Goal: Transaction & Acquisition: Register for event/course

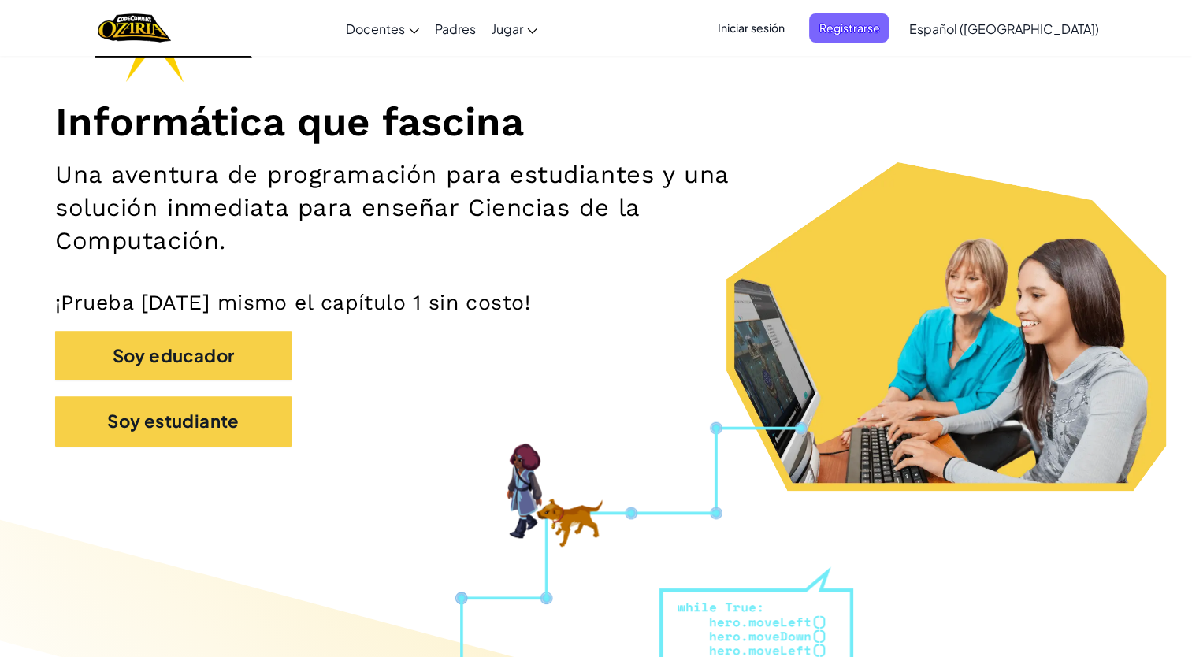
click at [789, 31] on span "Iniciar sesión" at bounding box center [750, 27] width 85 height 29
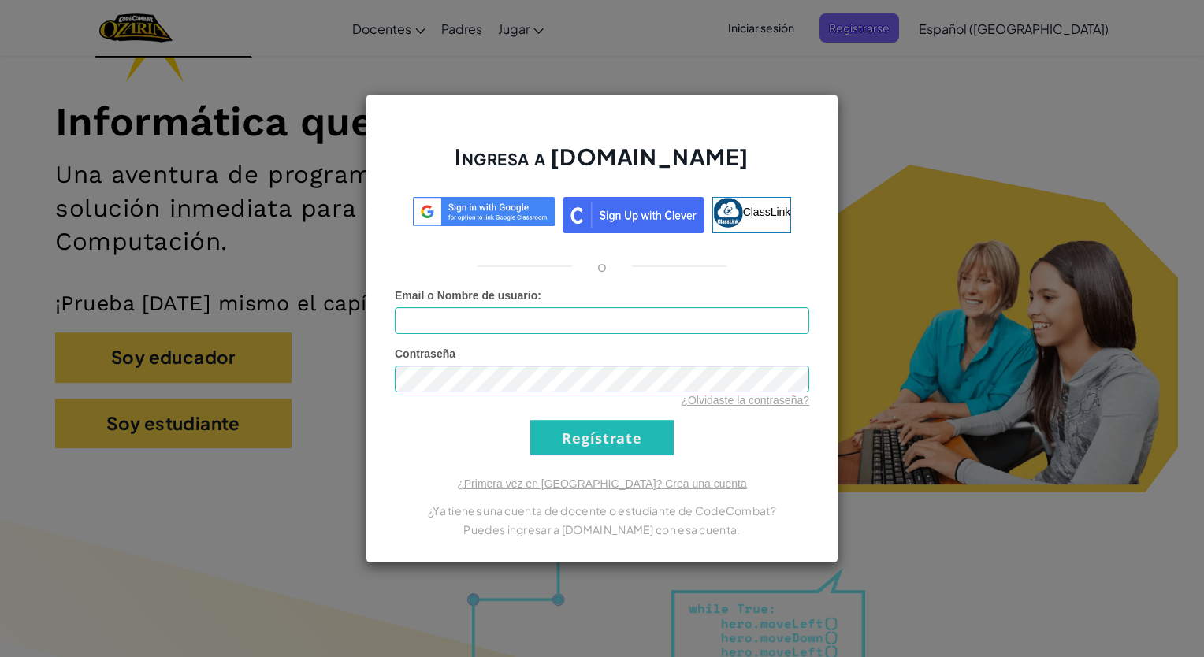
click at [895, 117] on div "Ingresa a [DOMAIN_NAME] ClassLink o Error desconocido. Email o Nombre de usuari…" at bounding box center [602, 328] width 1204 height 657
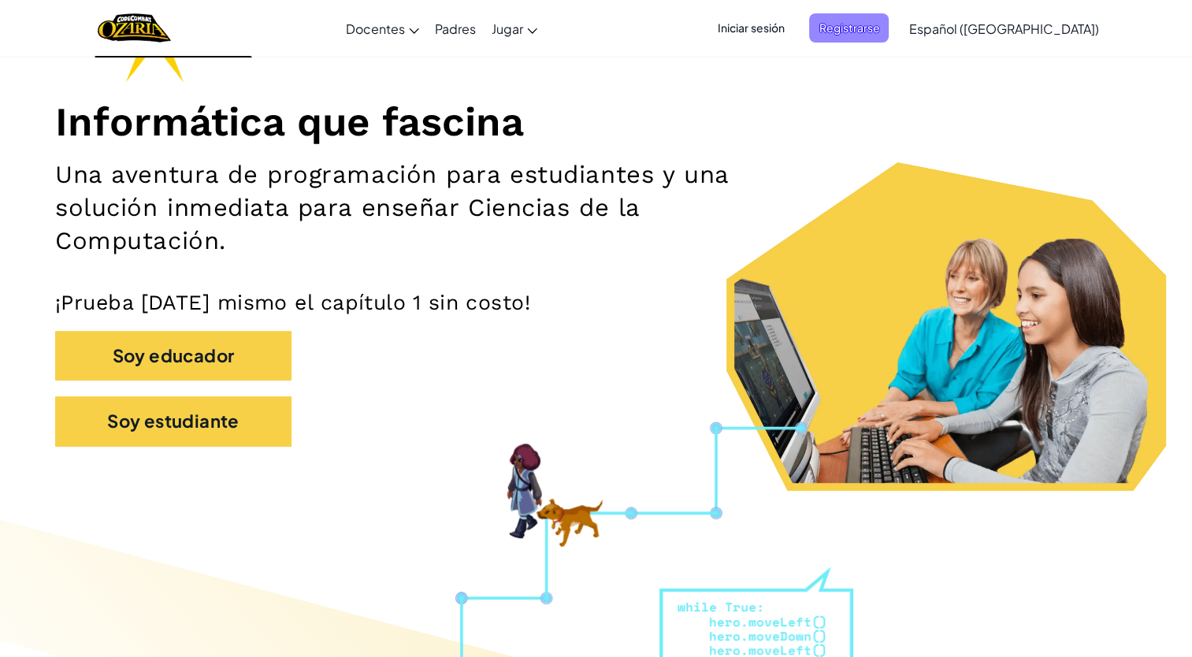
click at [889, 30] on span "Registrarse" at bounding box center [849, 27] width 80 height 29
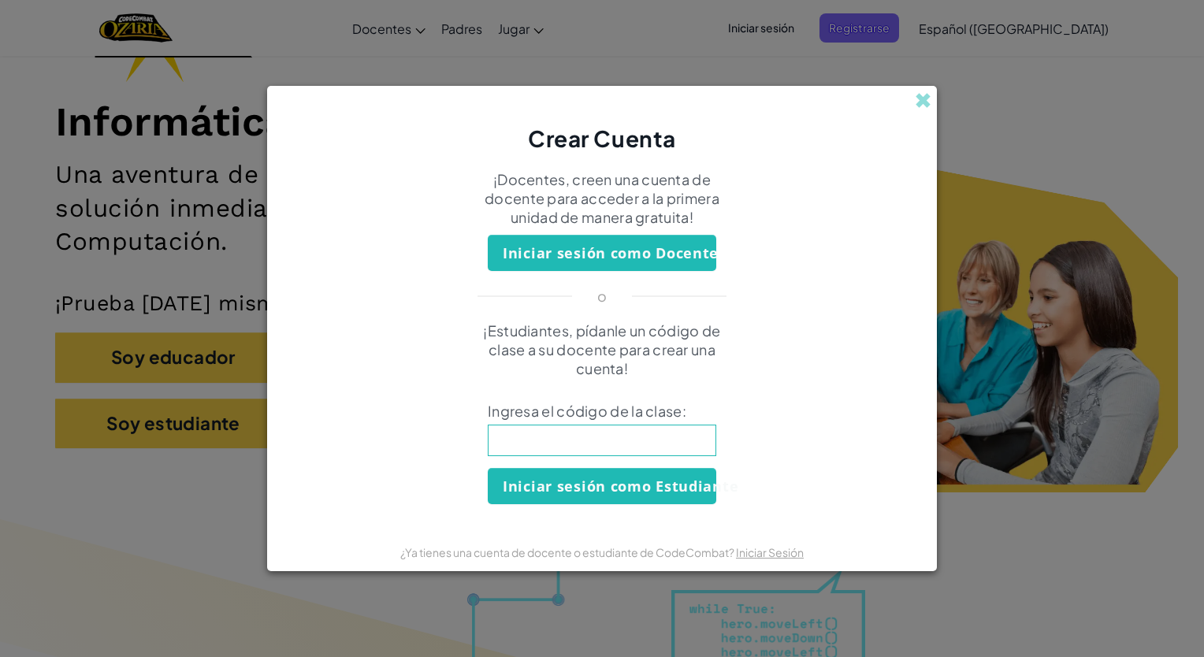
click at [607, 432] on input at bounding box center [602, 441] width 228 height 32
click at [914, 100] on div "Crear Cuenta" at bounding box center [602, 120] width 670 height 69
click at [915, 92] on span at bounding box center [923, 100] width 17 height 17
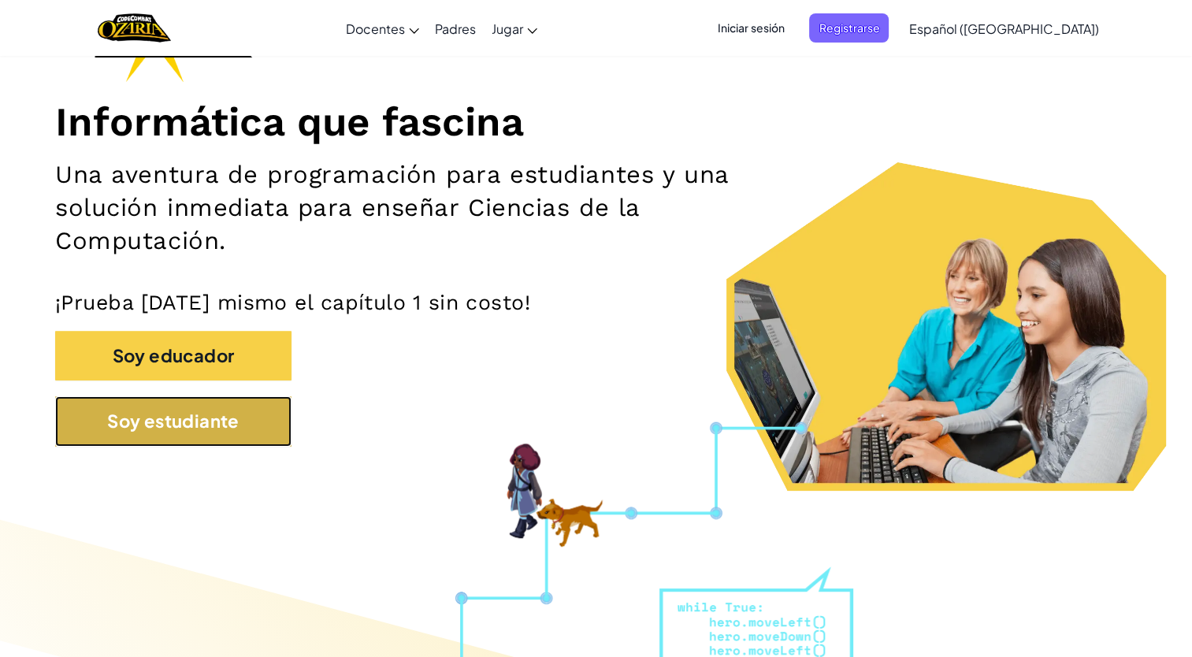
click at [158, 433] on button "Soy estudiante" at bounding box center [173, 421] width 236 height 50
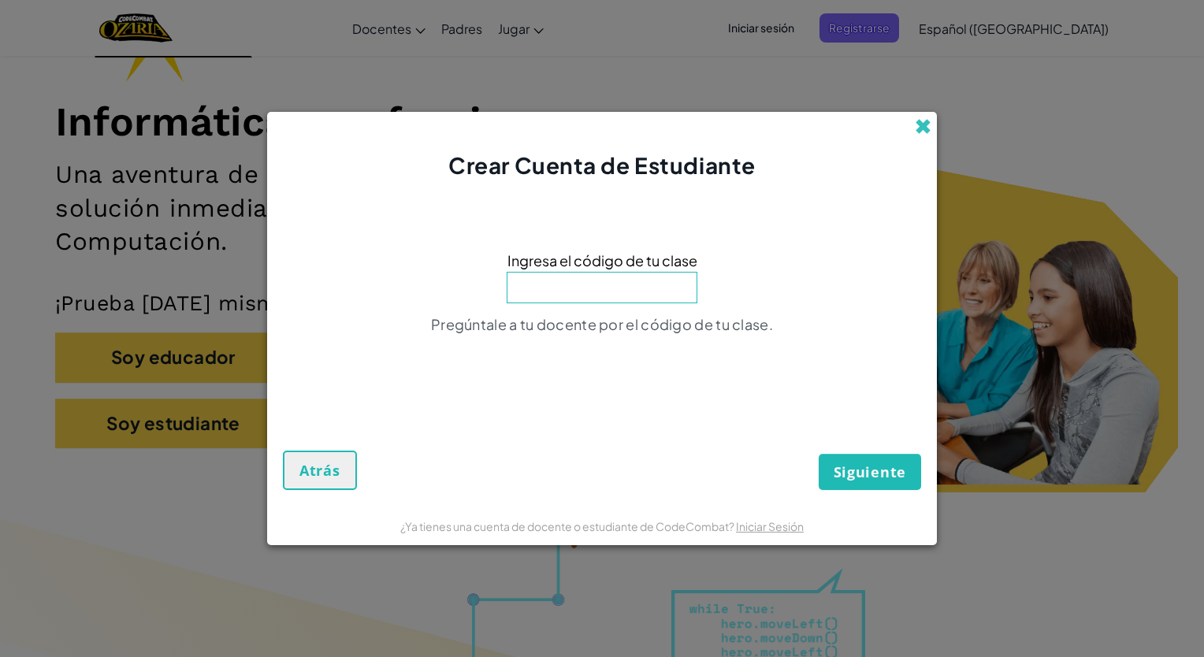
click at [918, 121] on span at bounding box center [923, 126] width 17 height 17
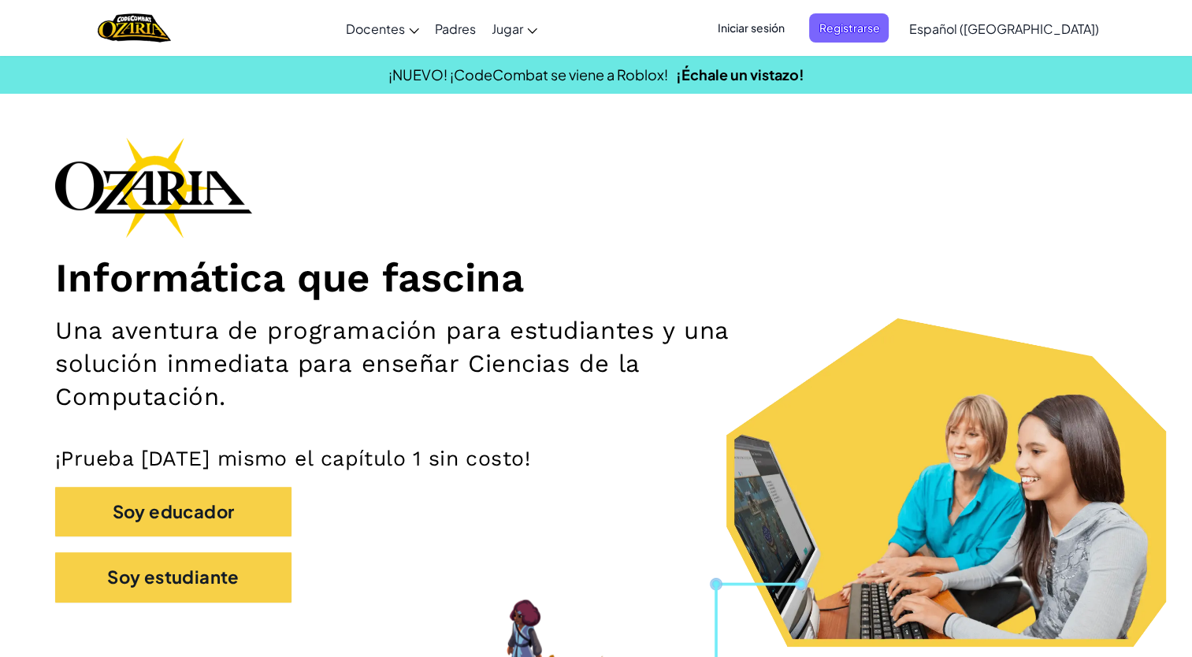
click at [793, 31] on span "Iniciar sesión" at bounding box center [750, 27] width 85 height 29
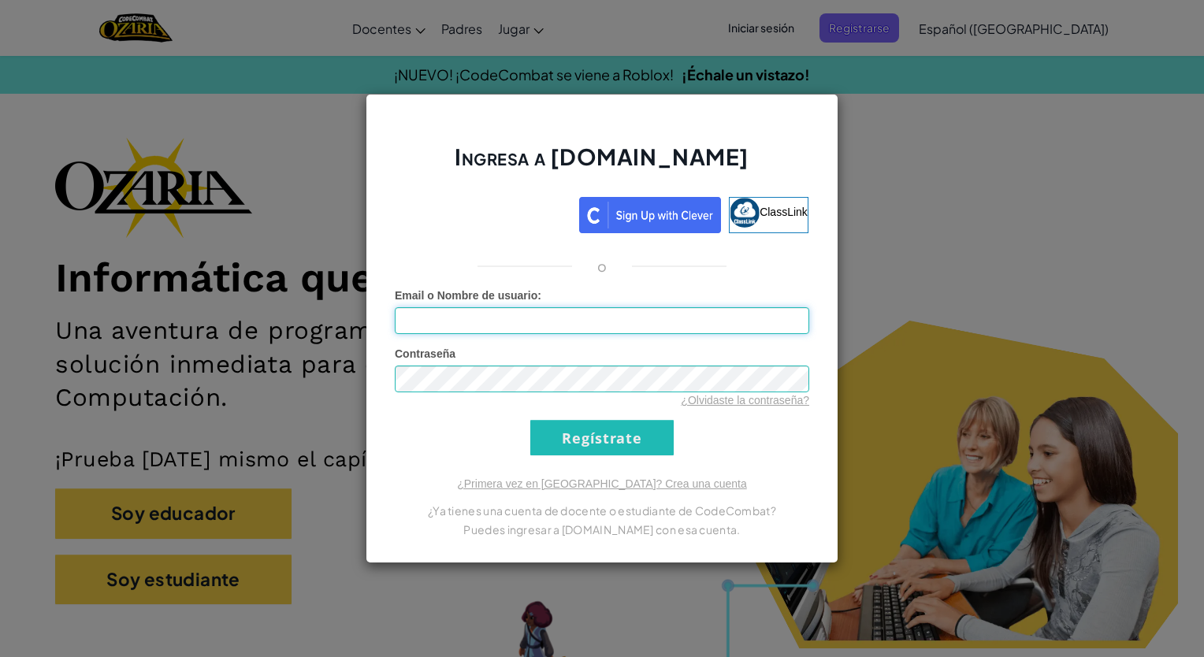
click at [582, 317] on input "Email o Nombre de usuario :" at bounding box center [602, 320] width 414 height 27
type input "[EMAIL_ADDRESS][DOMAIN_NAME]"
click at [1014, 102] on div "Ingresa a [DOMAIN_NAME] ClassLink o Error desconocido. Email o Nombre de usuari…" at bounding box center [602, 328] width 1204 height 657
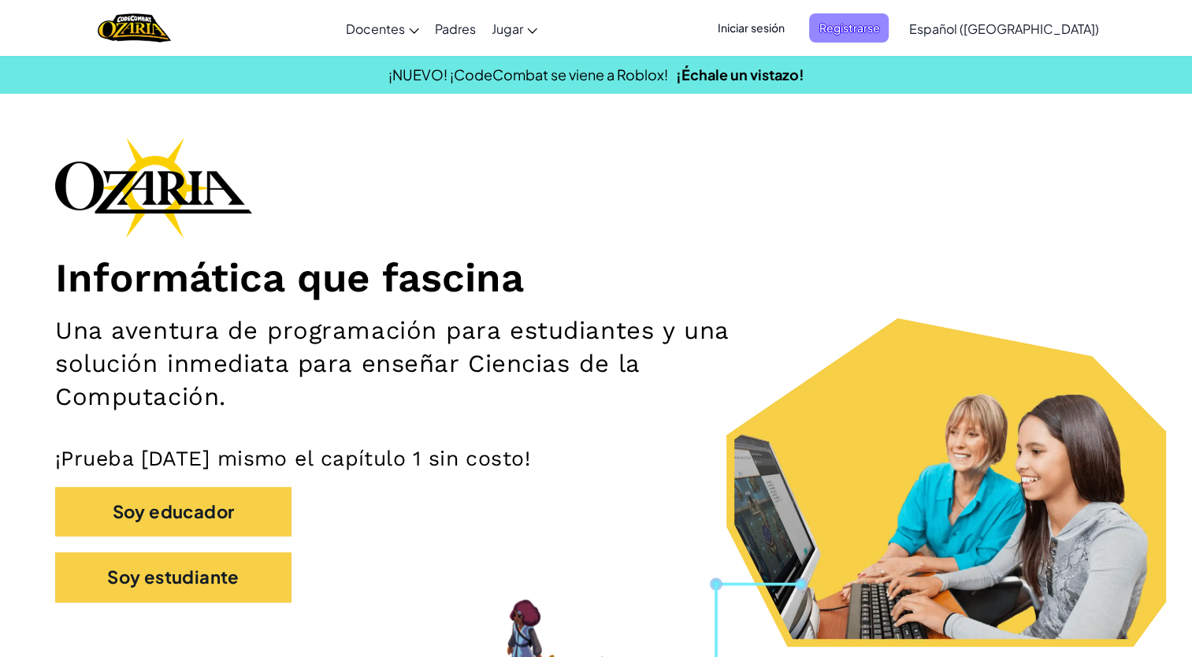
click at [873, 20] on span "Registrarse" at bounding box center [849, 27] width 80 height 29
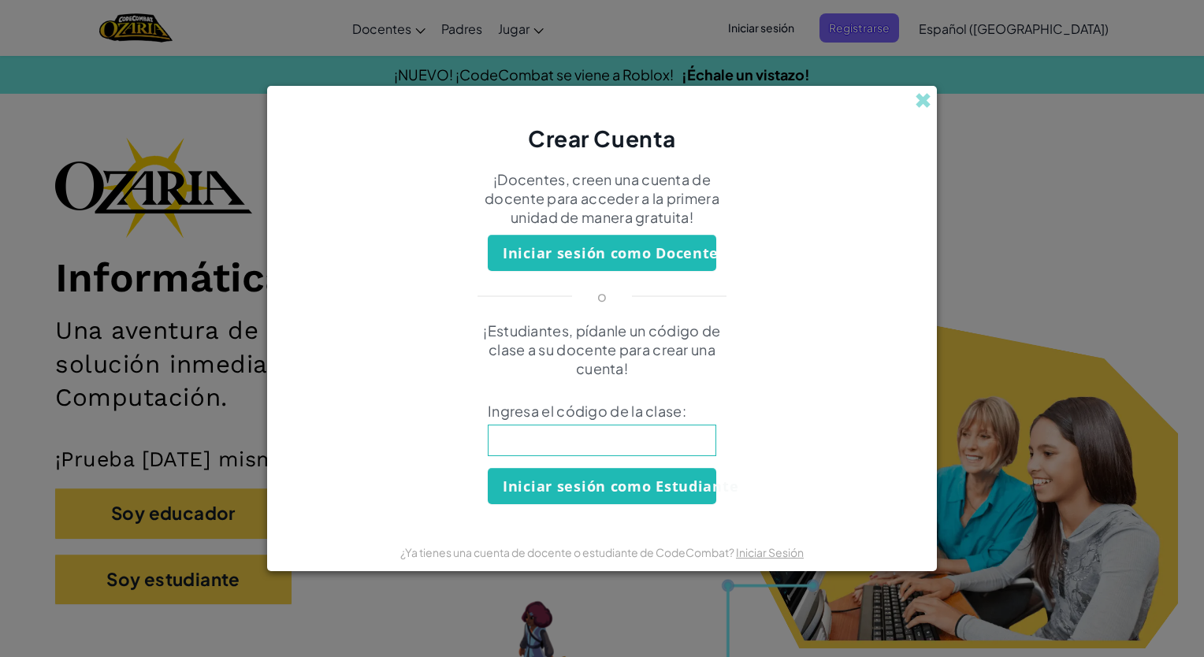
click at [554, 430] on input at bounding box center [602, 441] width 228 height 32
type input "BoatNetClass"
click at [559, 494] on button "Iniciar sesión como Estudiante" at bounding box center [602, 486] width 228 height 36
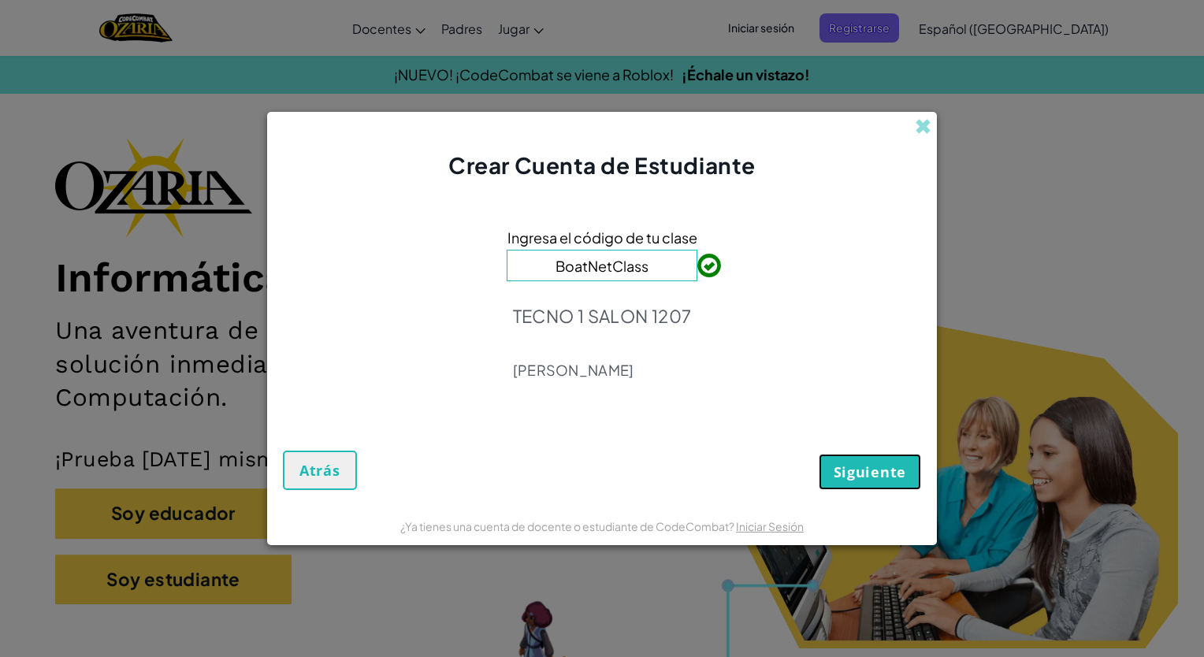
click at [873, 487] on button "Siguiente" at bounding box center [869, 472] width 102 height 36
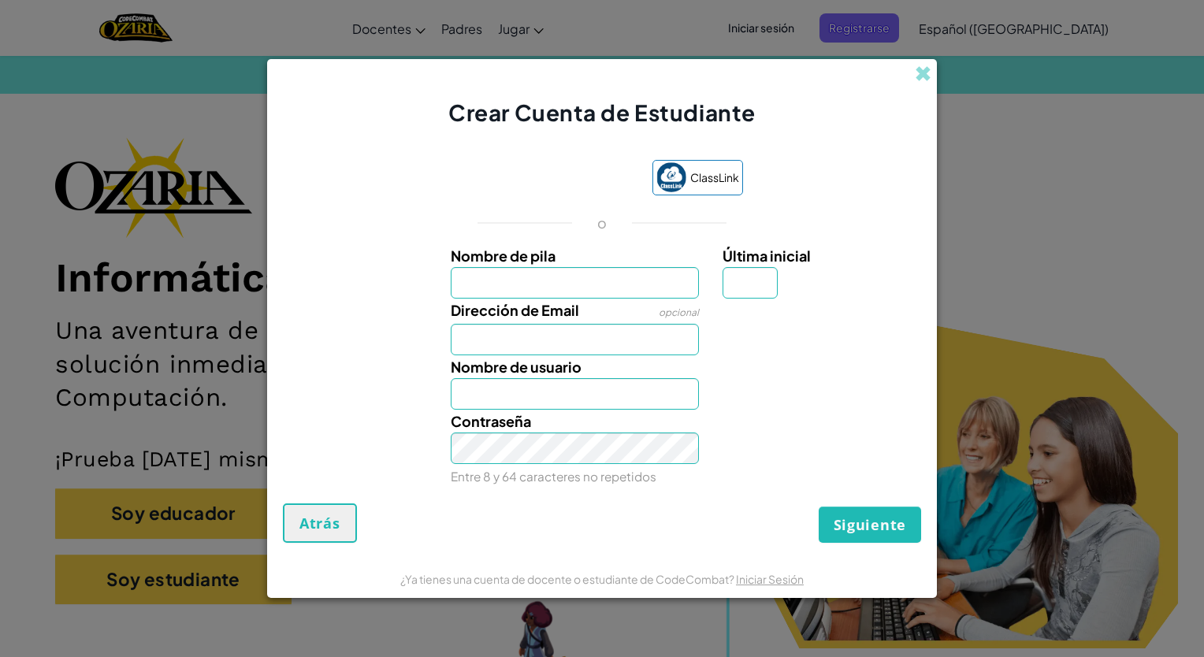
click at [573, 282] on input "Nombre de pila" at bounding box center [575, 283] width 249 height 32
type input "[PERSON_NAME]"
type input "r"
type input "[EMAIL_ADDRESS][DOMAIN_NAME]"
type input "AshleySalazar.28"
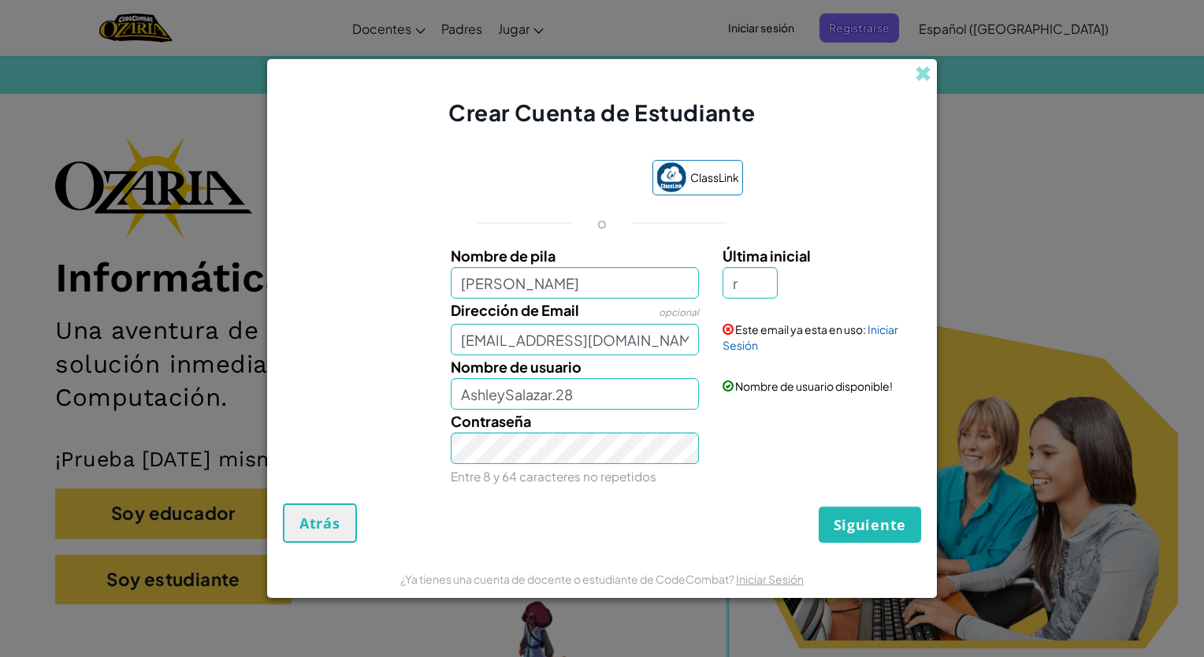
click at [615, 465] on div "Contraseña Entre 8 y 64 caracteres no repetidos" at bounding box center [575, 449] width 273 height 78
click at [882, 333] on link "Iniciar Sesión" at bounding box center [810, 337] width 176 height 30
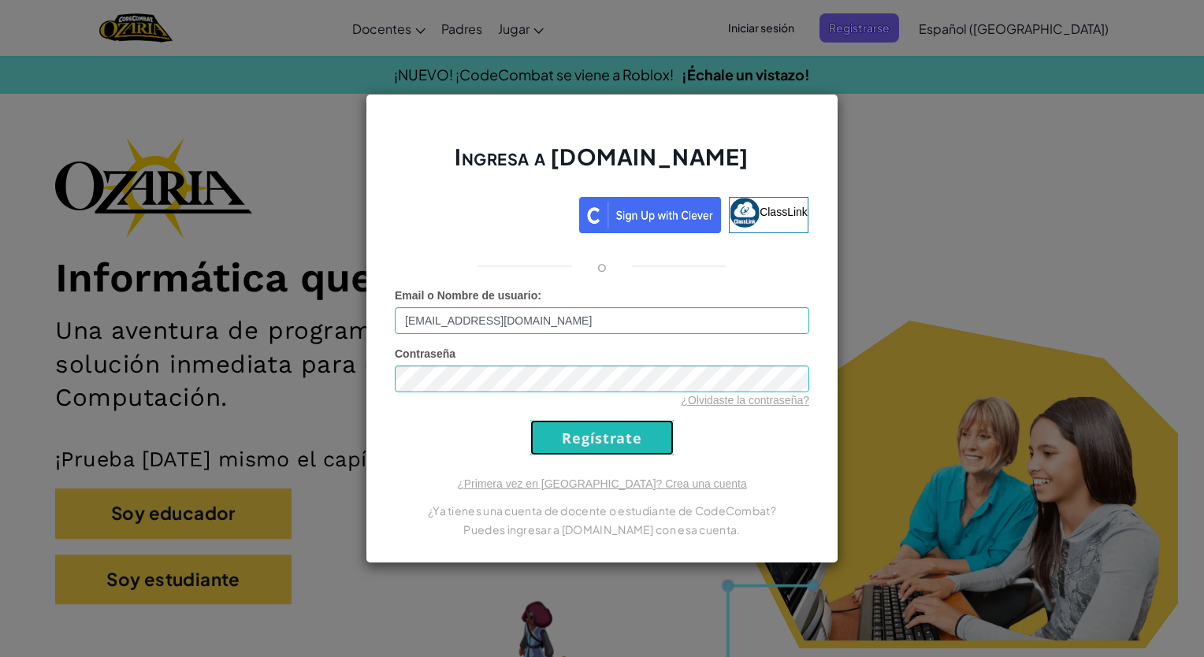
click at [605, 425] on input "Regístrate" at bounding box center [601, 437] width 143 height 35
